Goal: Obtain resource: Obtain resource

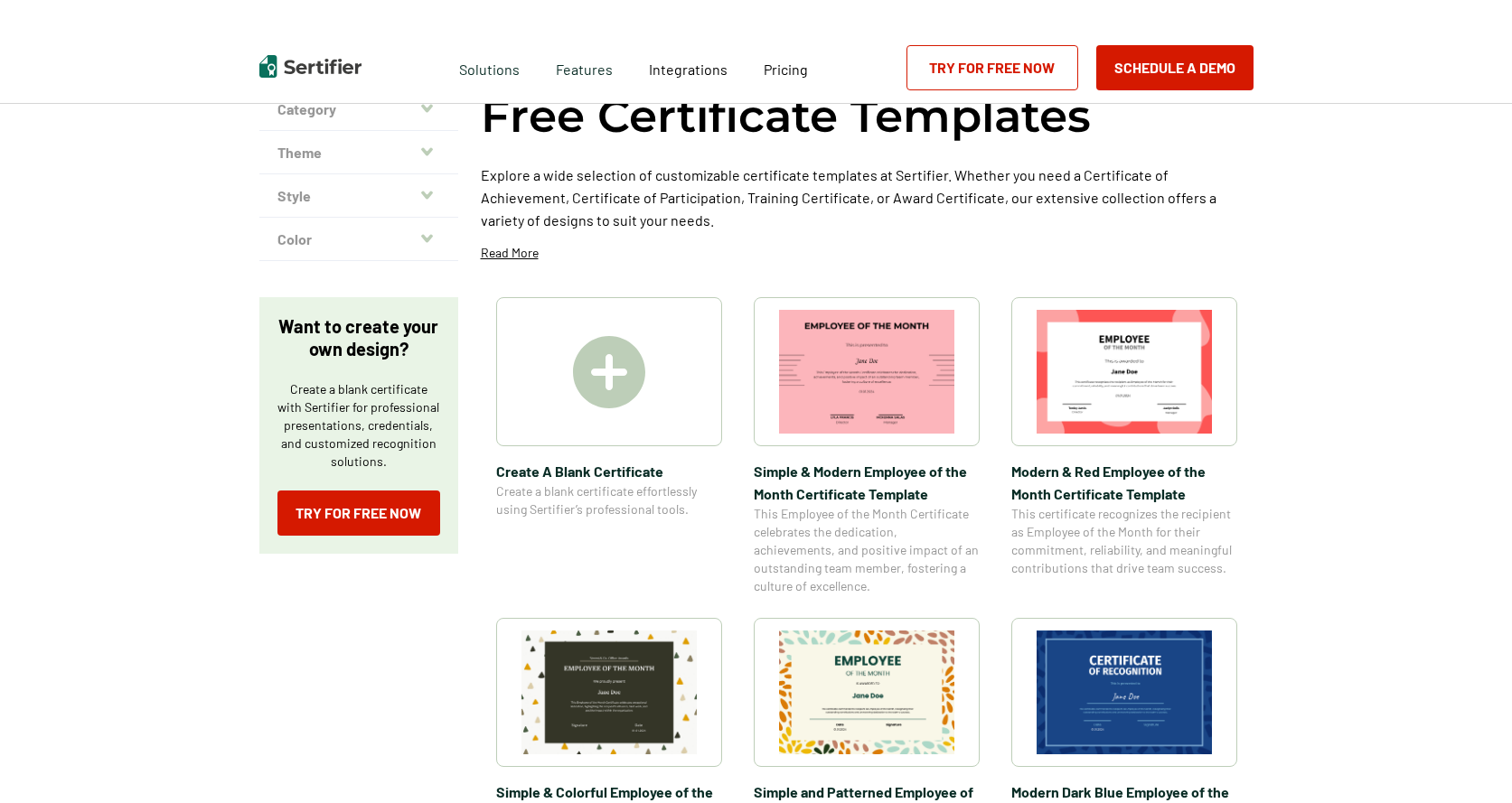
scroll to position [361, 0]
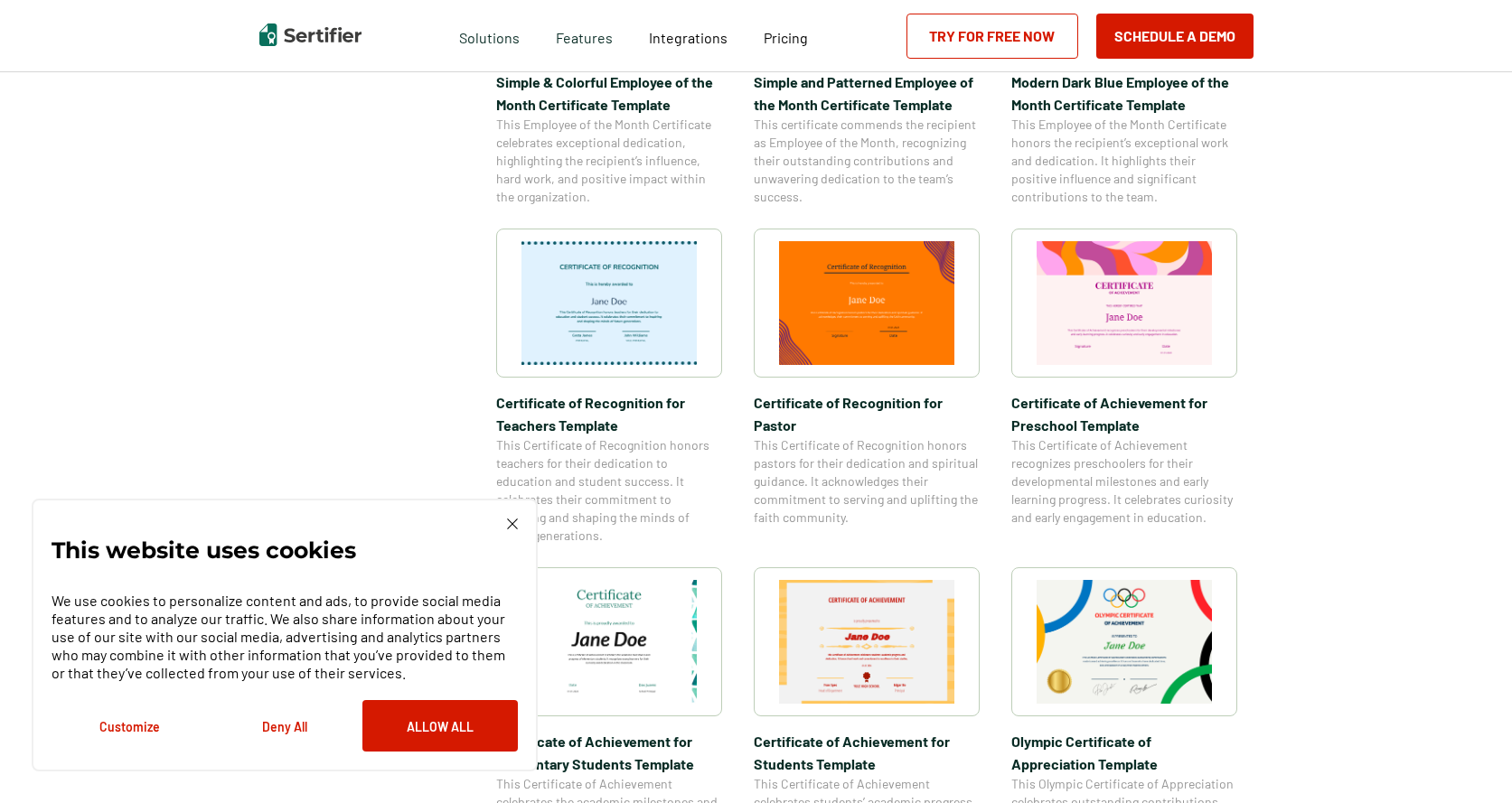
click at [283, 730] on button "Deny All" at bounding box center [284, 726] width 155 height 52
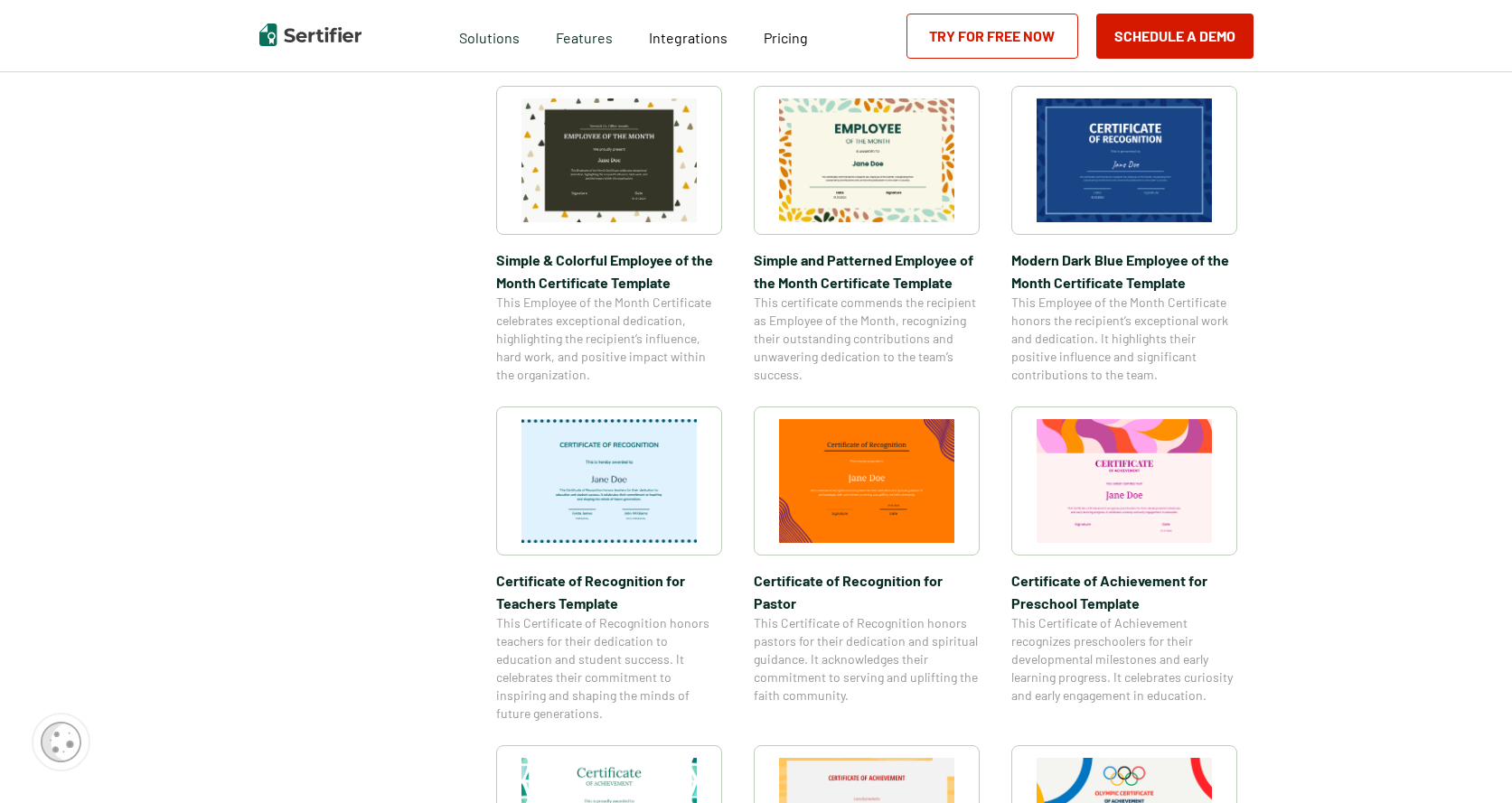
scroll to position [723, 0]
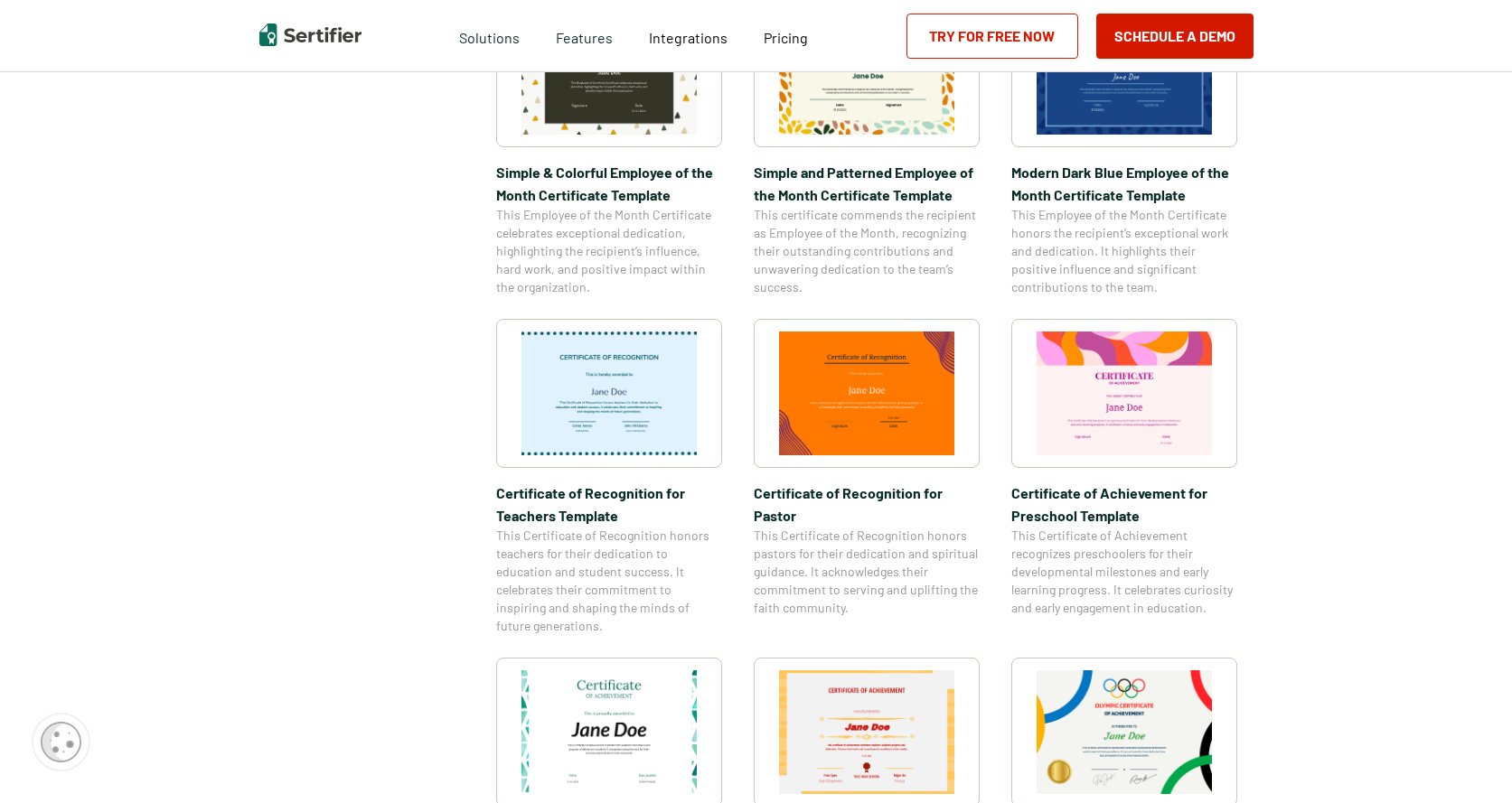
click at [853, 498] on span "Certificate of Recognition for Pastor" at bounding box center [867, 504] width 226 height 45
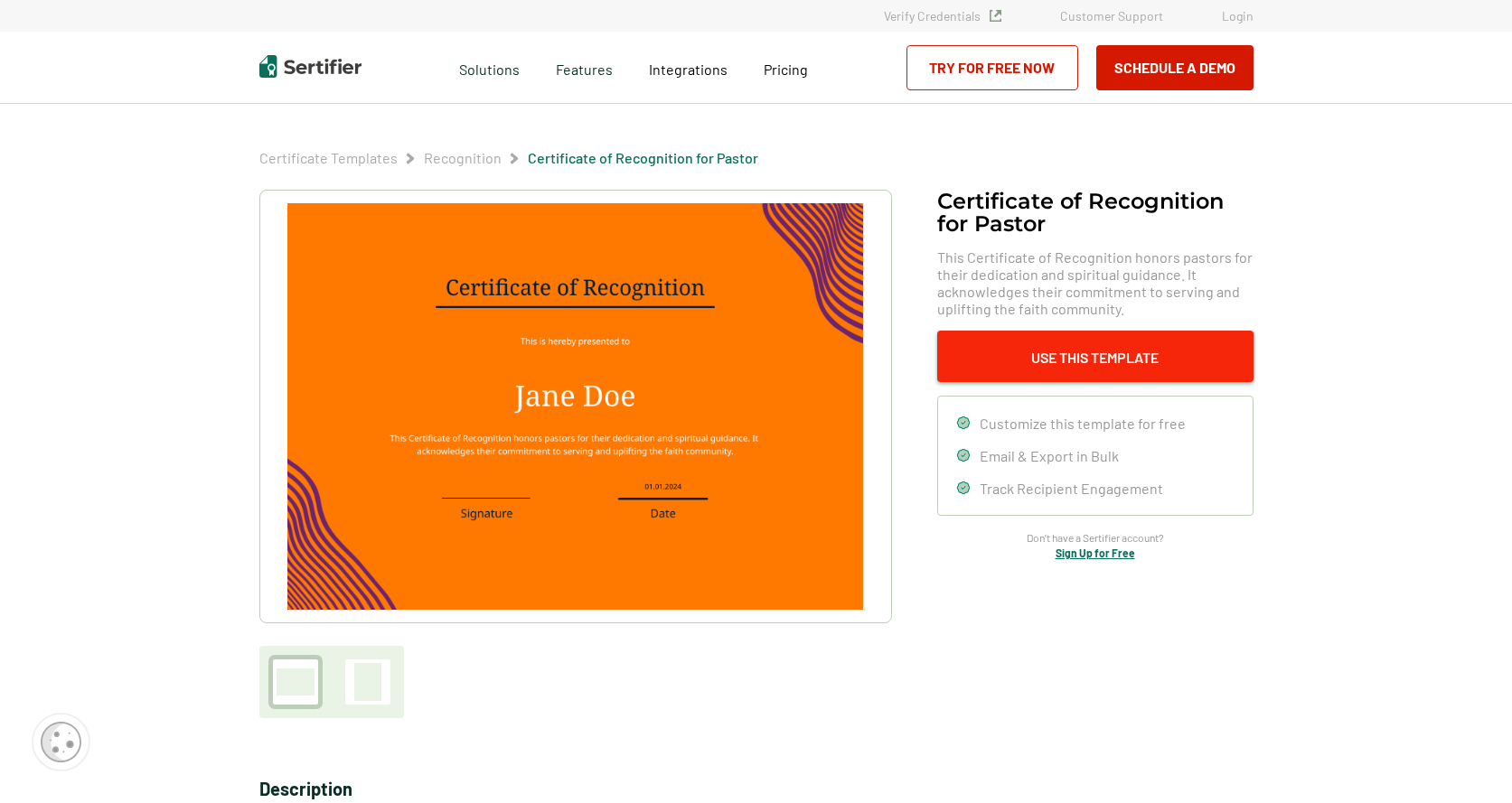
click at [1100, 365] on button "Use This Template" at bounding box center [1095, 356] width 316 height 52
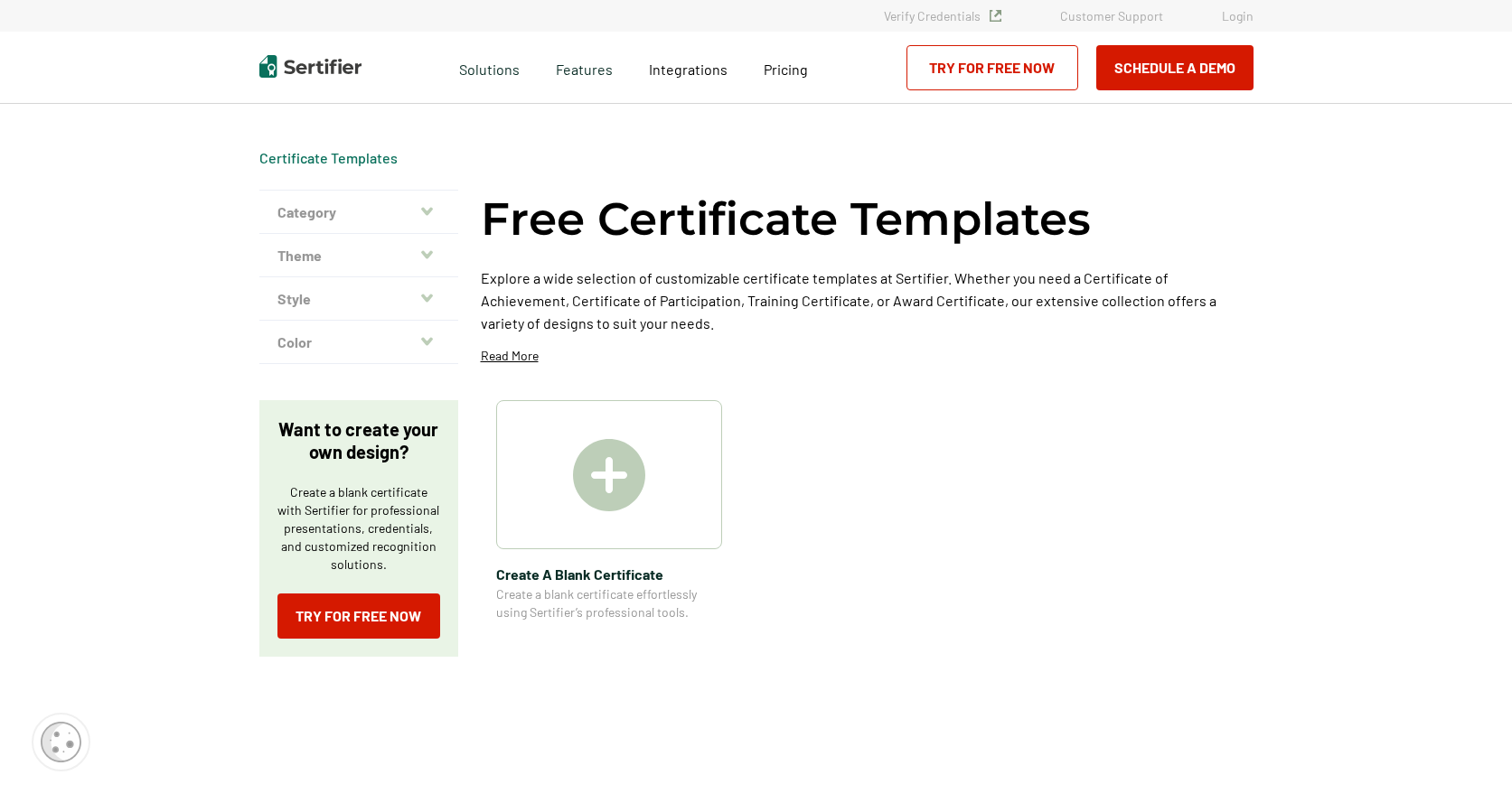
scroll to position [723, 0]
